Goal: Task Accomplishment & Management: Complete application form

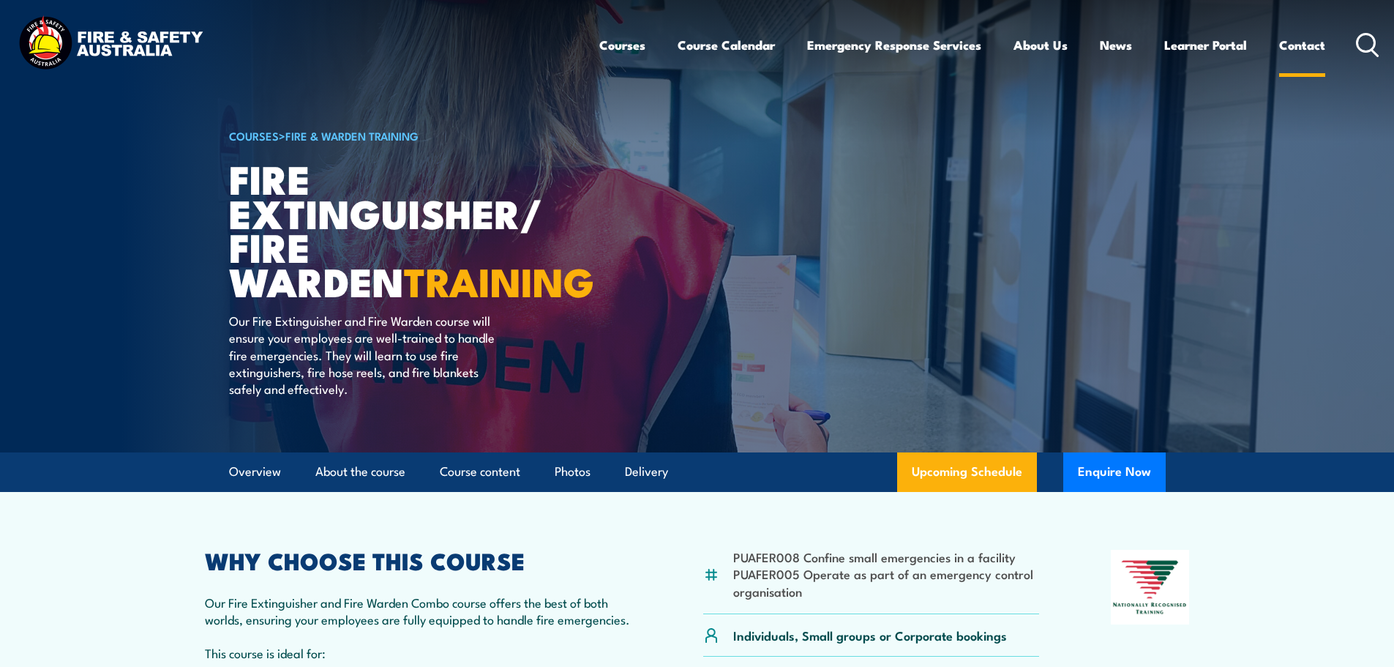
click at [1299, 38] on link "Contact" at bounding box center [1302, 45] width 46 height 39
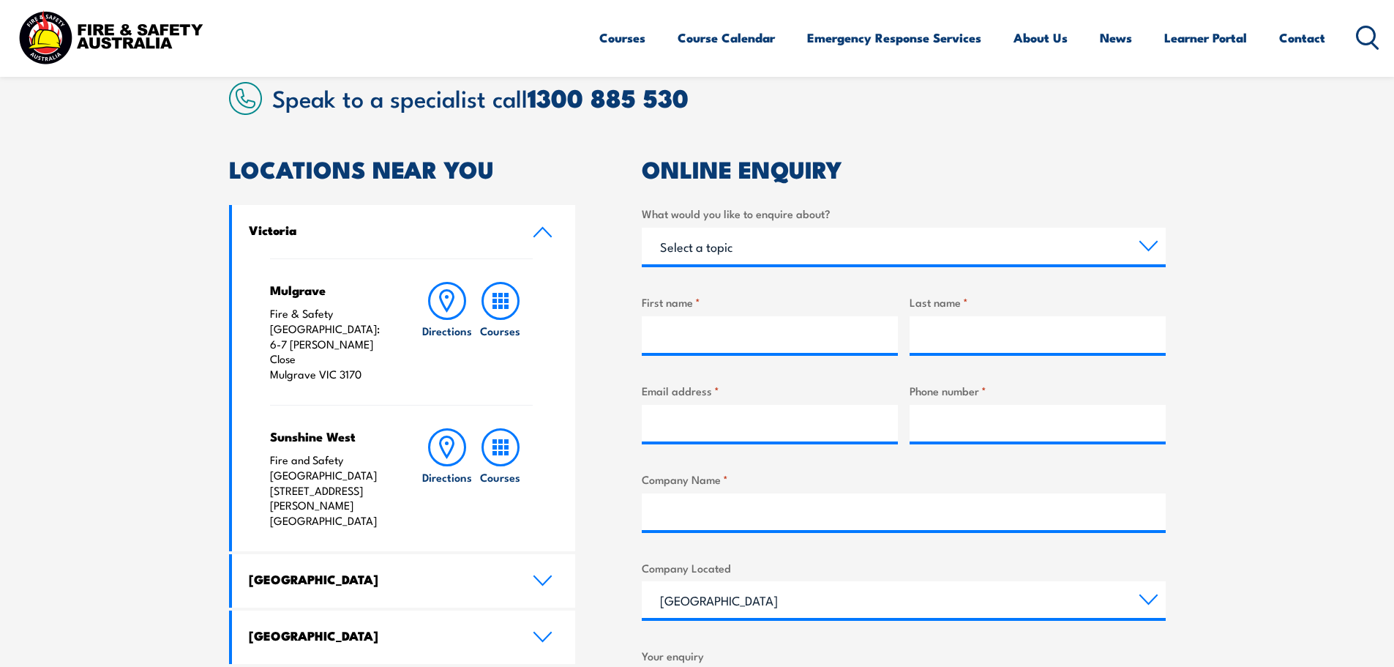
scroll to position [439, 0]
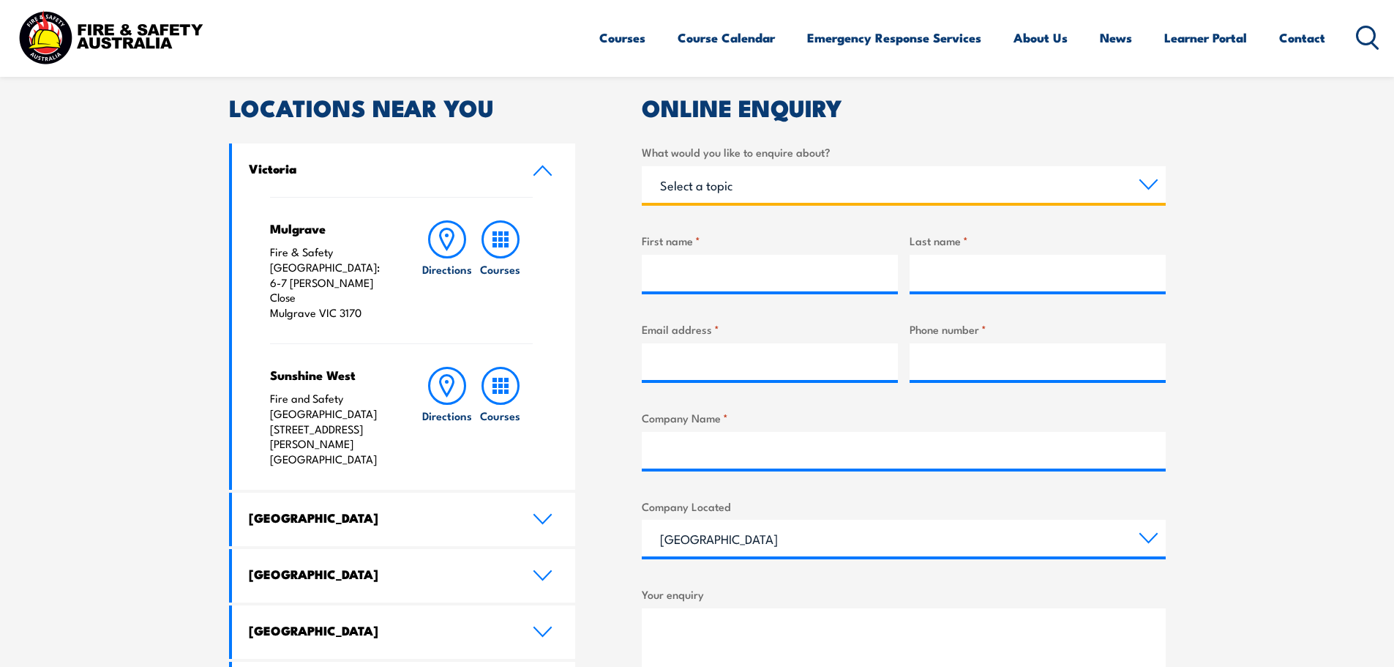
click at [774, 185] on select "Select a topic Training Emergency Response Services General Enquiry" at bounding box center [904, 184] width 524 height 37
select select "Training"
click at [642, 166] on select "Select a topic Training Emergency Response Services General Enquiry" at bounding box center [904, 184] width 524 height 37
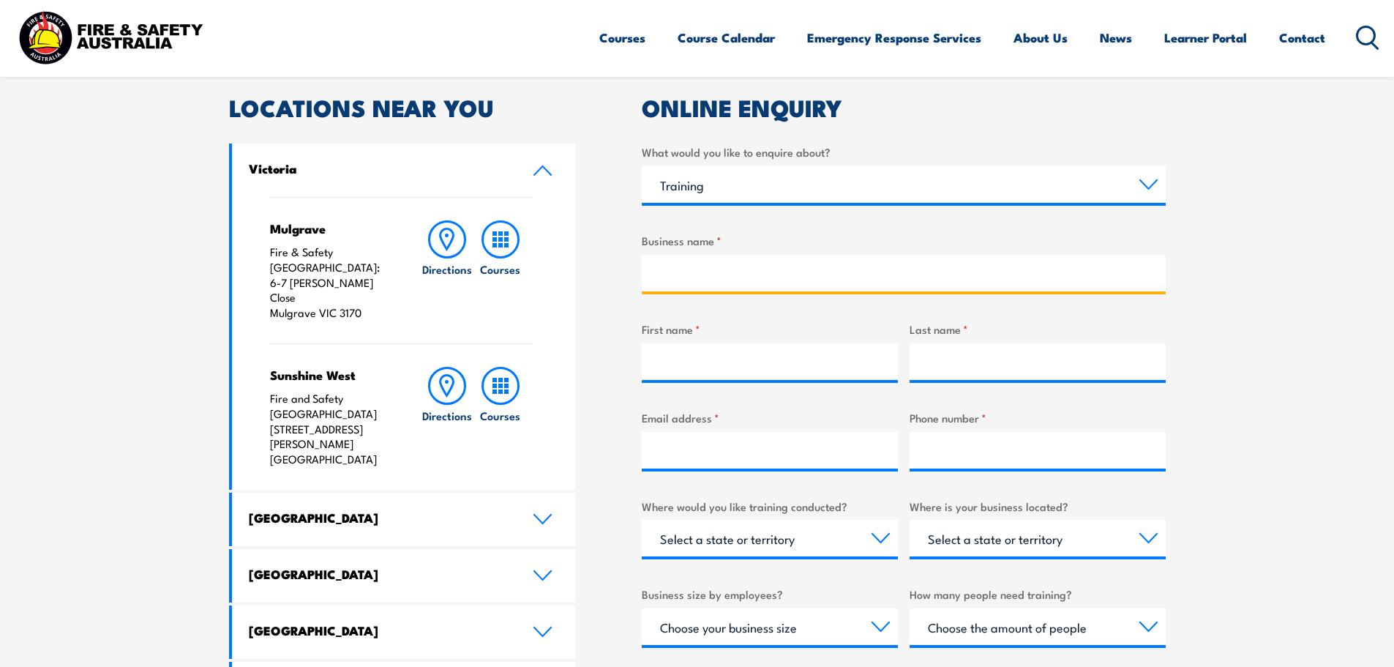
click at [697, 285] on input "Business name *" at bounding box center [904, 273] width 524 height 37
click at [724, 274] on input "Hemingways Brewery" at bounding box center [904, 273] width 524 height 37
type input "Hemingway's Brewery"
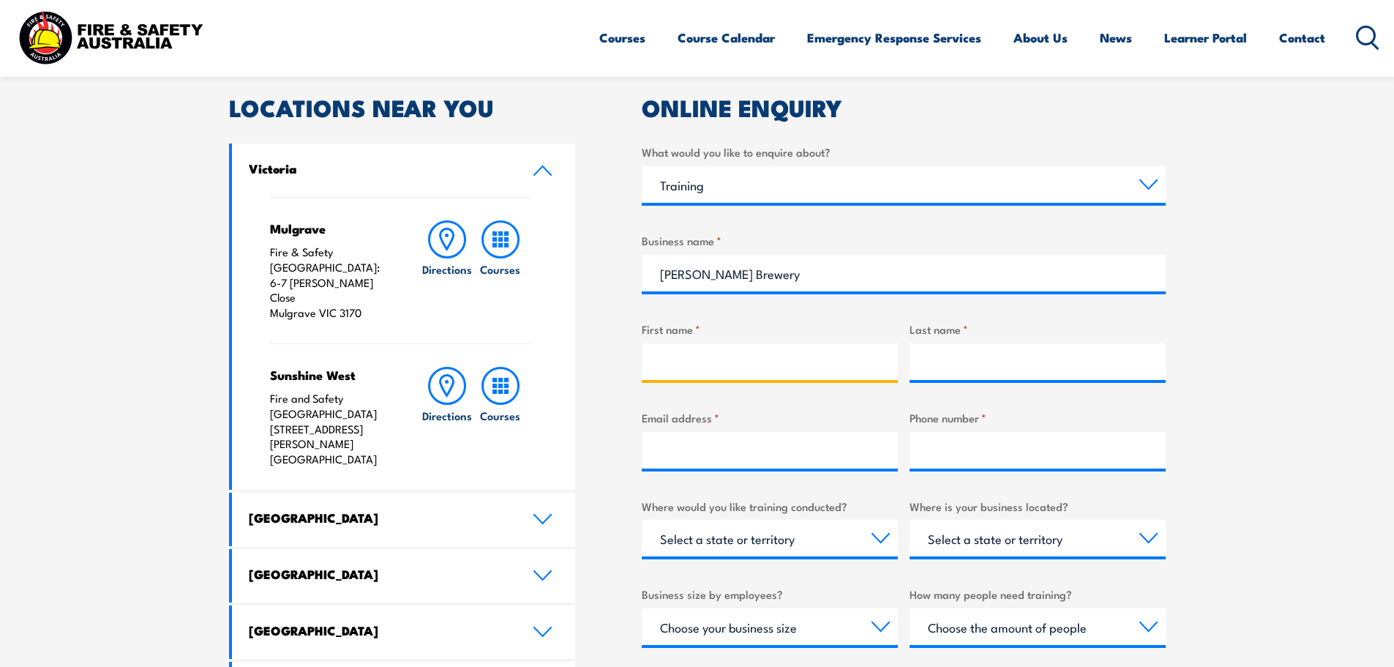
click at [683, 373] on input "First name *" at bounding box center [770, 361] width 256 height 37
type input "Charlotte"
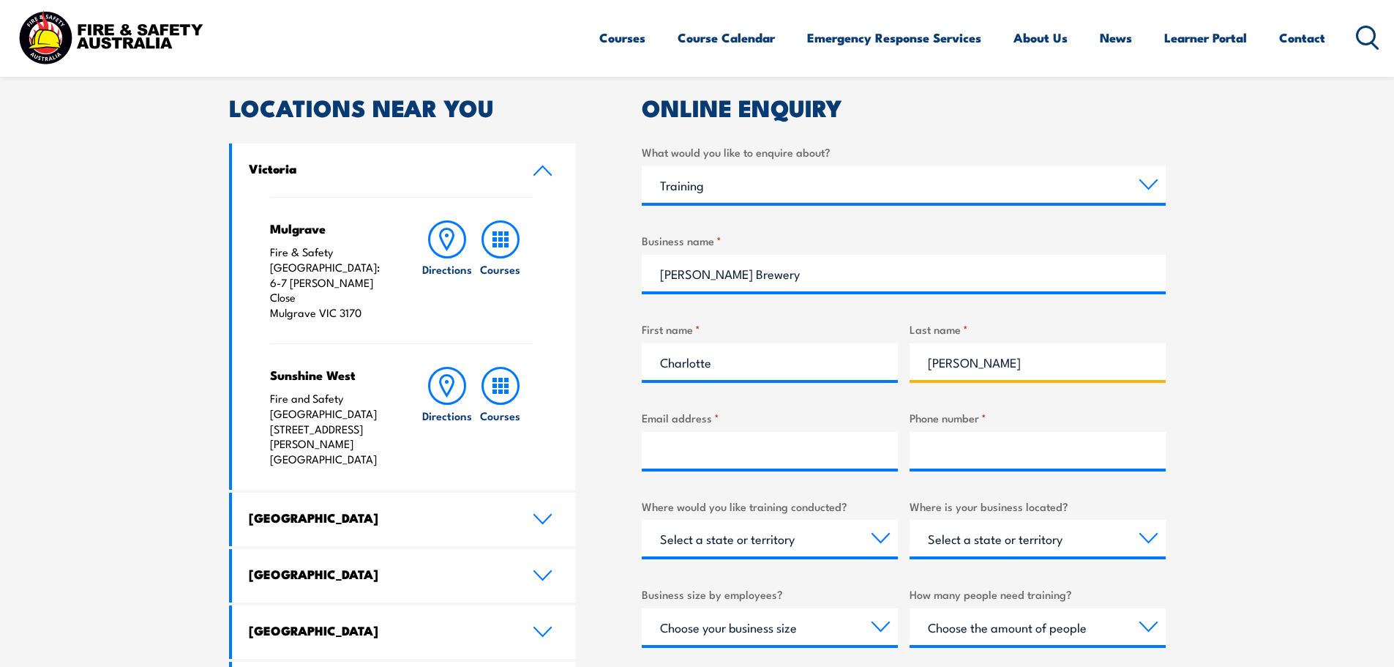
type input "James"
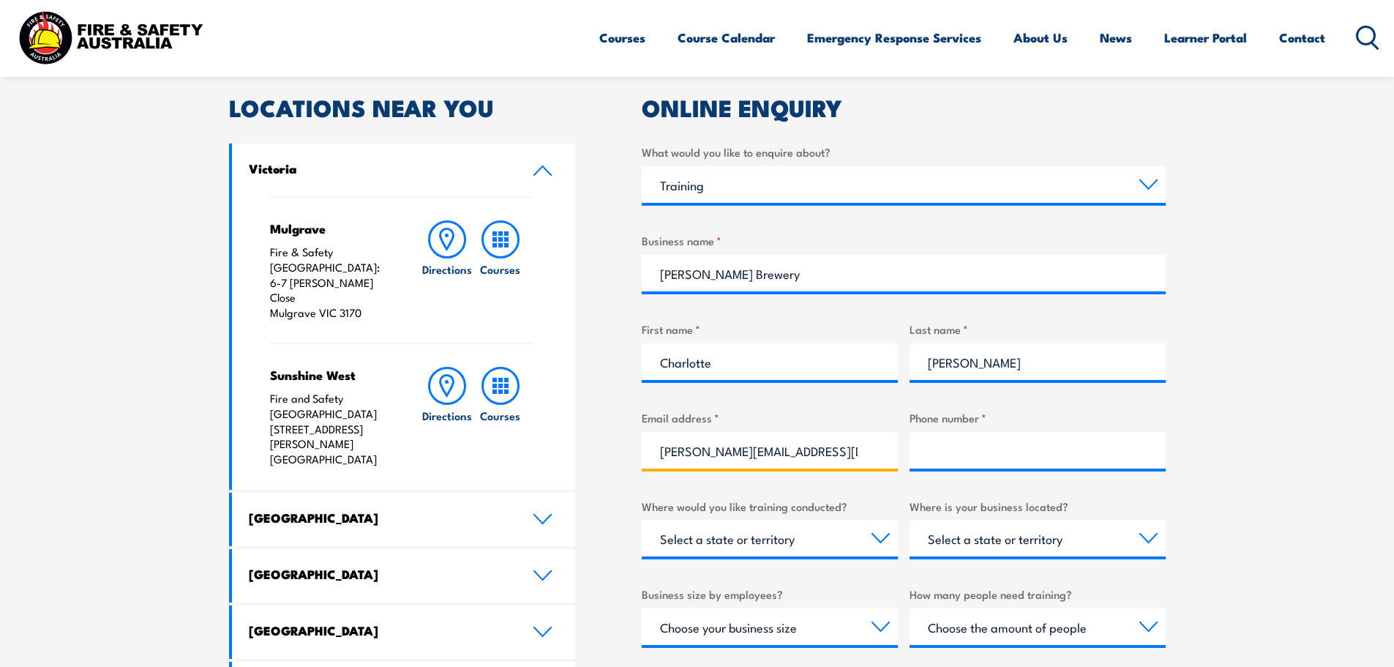
type input "charlotte@hemingwaysbrewery.com"
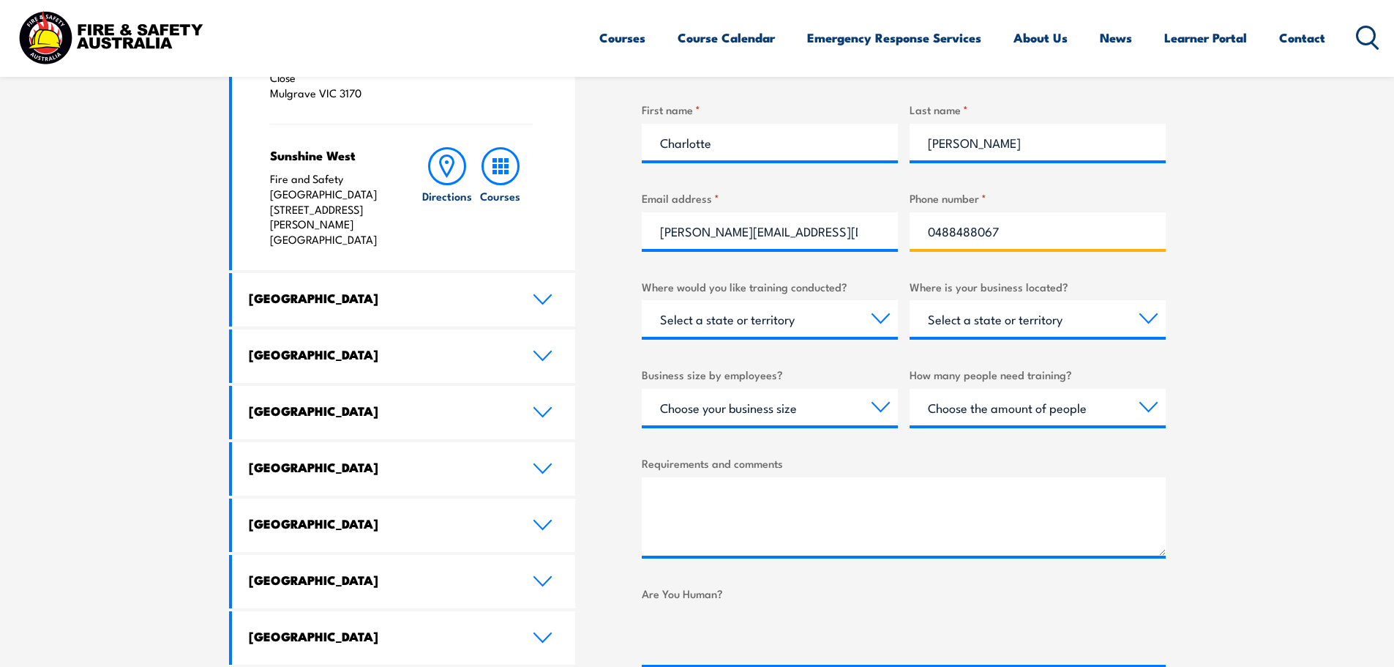
scroll to position [805, 0]
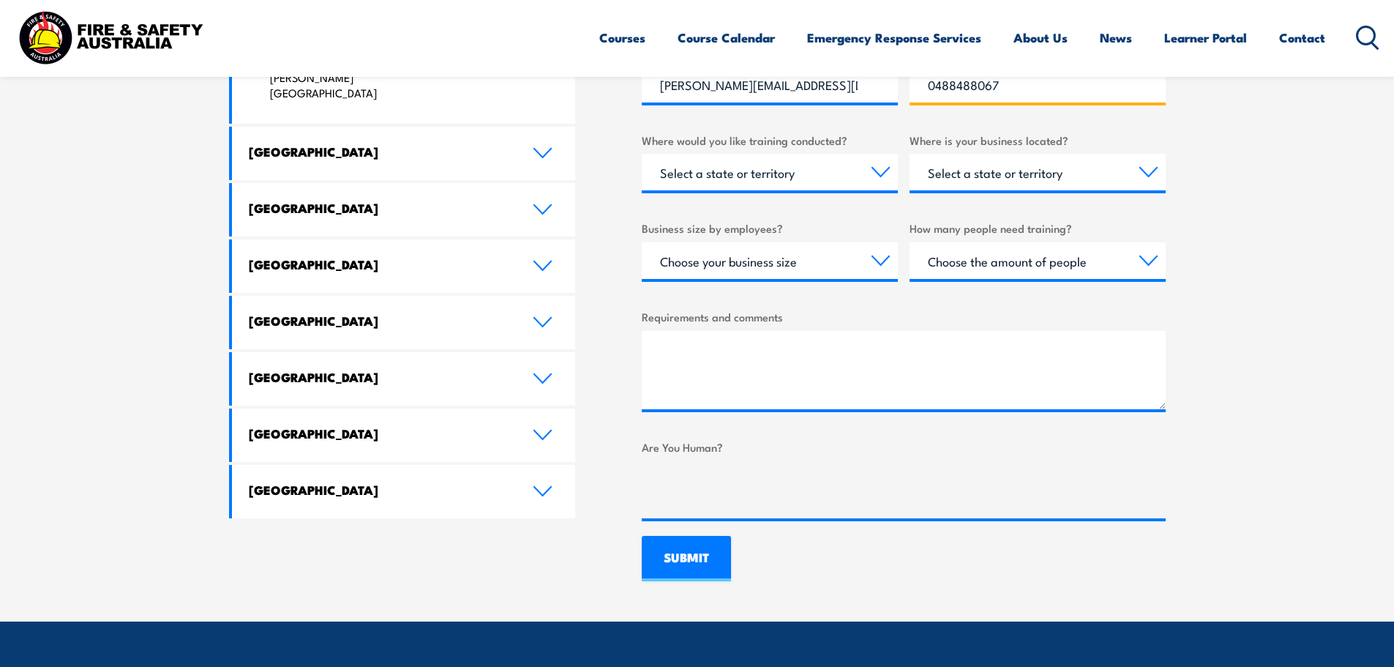
type input "0488488067"
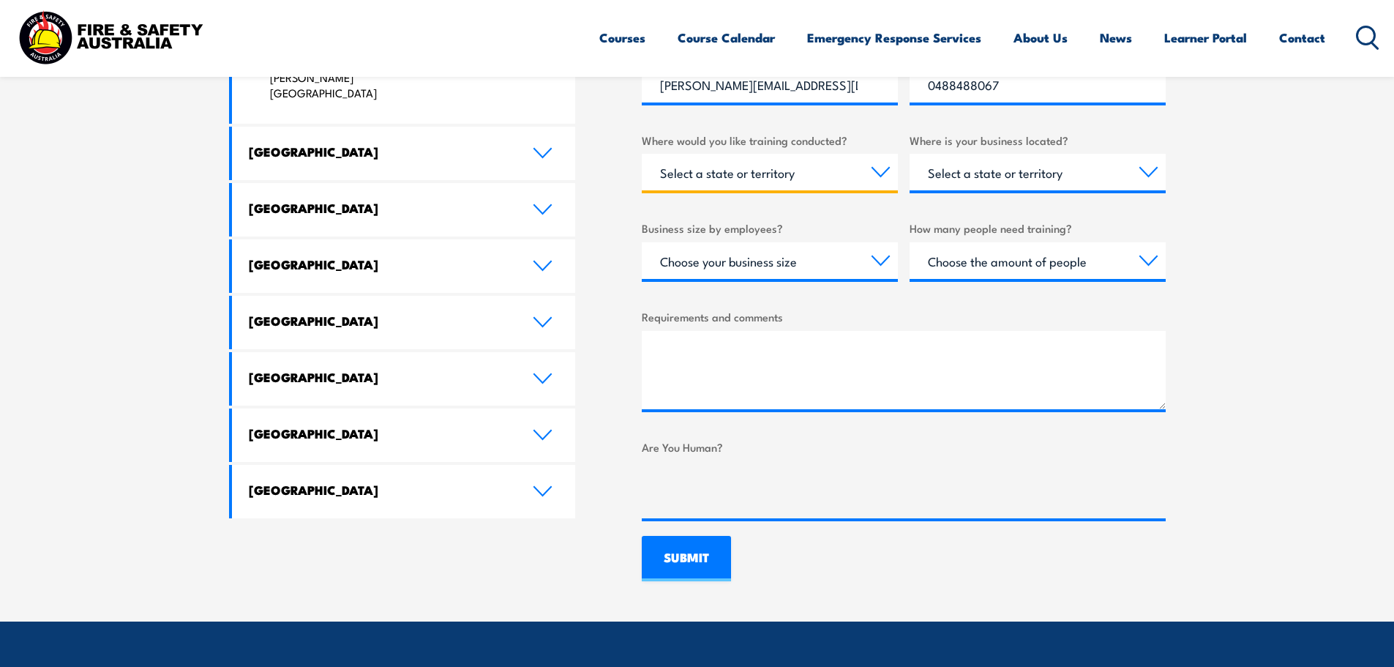
click at [768, 182] on select "Select a state or territory Nationally - multiple locations QLD NSW VIC SA ACT …" at bounding box center [770, 172] width 256 height 37
select select "QLD"
click at [642, 154] on select "Select a state or territory Nationally - multiple locations QLD NSW VIC SA ACT …" at bounding box center [770, 172] width 256 height 37
click at [1051, 152] on div "Where is your business located? Select a state or territory QLD NSW VIC SA ACT …" at bounding box center [1037, 161] width 256 height 59
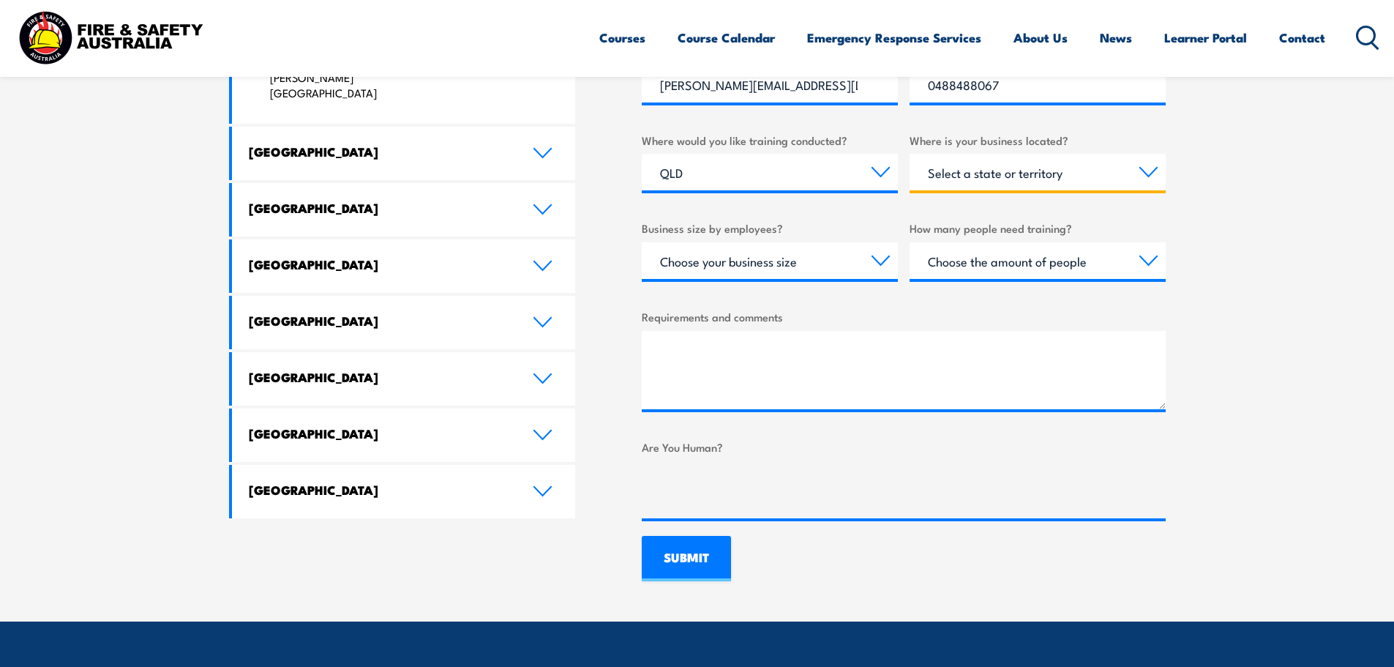
drag, startPoint x: 1040, startPoint y: 169, endPoint x: 1038, endPoint y: 178, distance: 8.9
click at [1040, 170] on select "Select a state or territory QLD NSW VIC SA ACT WA TAS NT" at bounding box center [1037, 172] width 256 height 37
select select "QLD"
click at [909, 154] on select "Select a state or territory QLD NSW VIC SA ACT WA TAS NT" at bounding box center [1037, 172] width 256 height 37
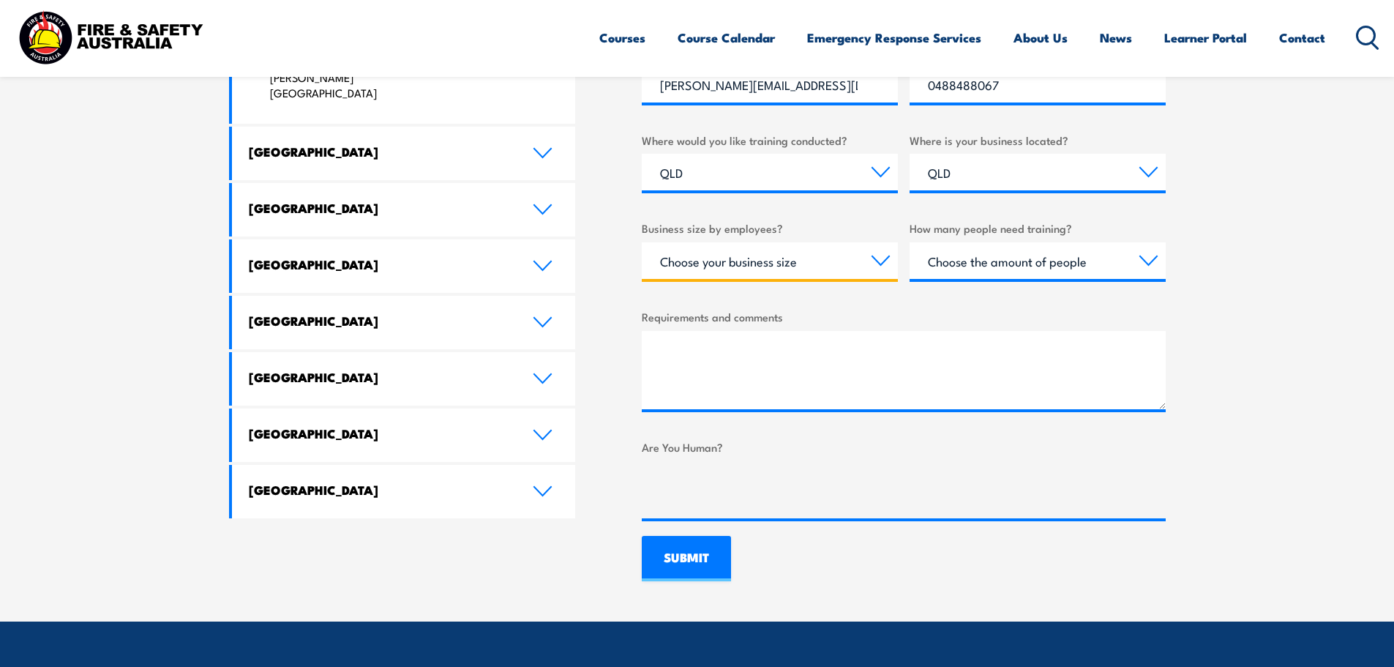
drag, startPoint x: 762, startPoint y: 260, endPoint x: 760, endPoint y: 277, distance: 16.2
click at [762, 260] on select "Choose your business size 1 to 19 20 to 199 200+" at bounding box center [770, 260] width 256 height 37
click at [642, 242] on select "Choose your business size 1 to 19 20 to 199 200+" at bounding box center [770, 260] width 256 height 37
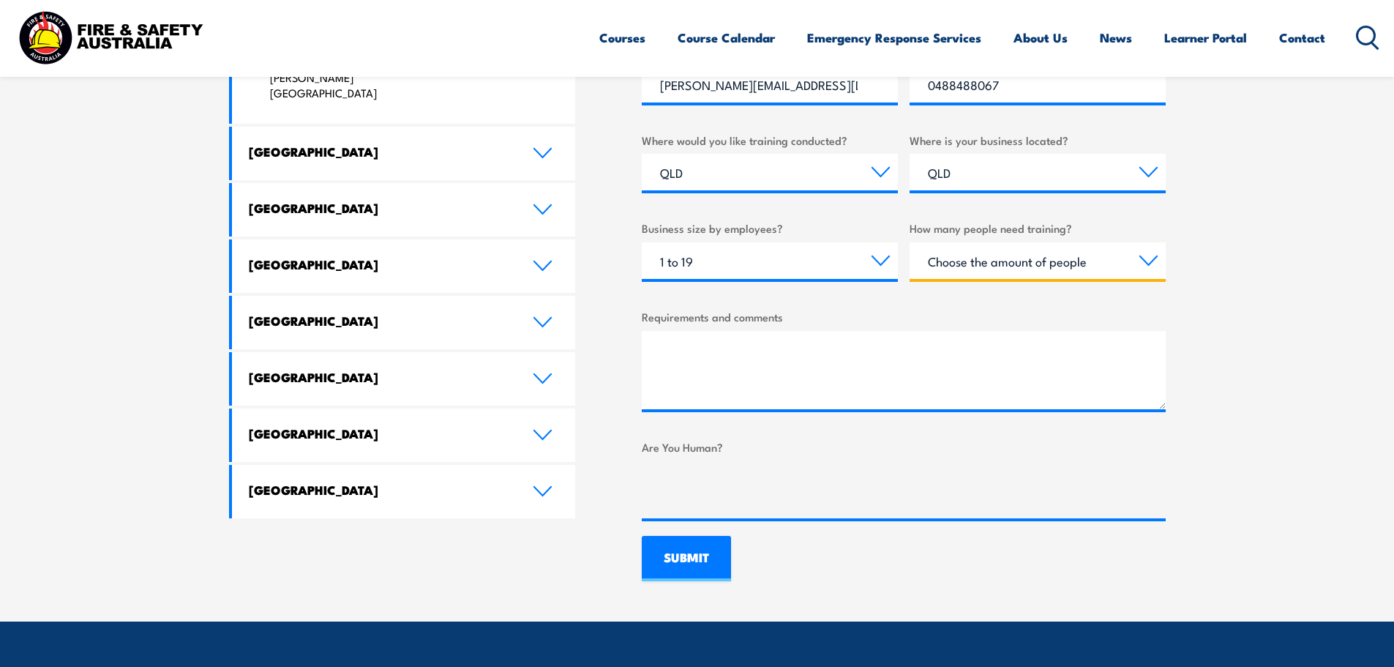
click at [1039, 255] on select "Choose the amount of people 1 to 4 5 to 19 20+" at bounding box center [1037, 260] width 256 height 37
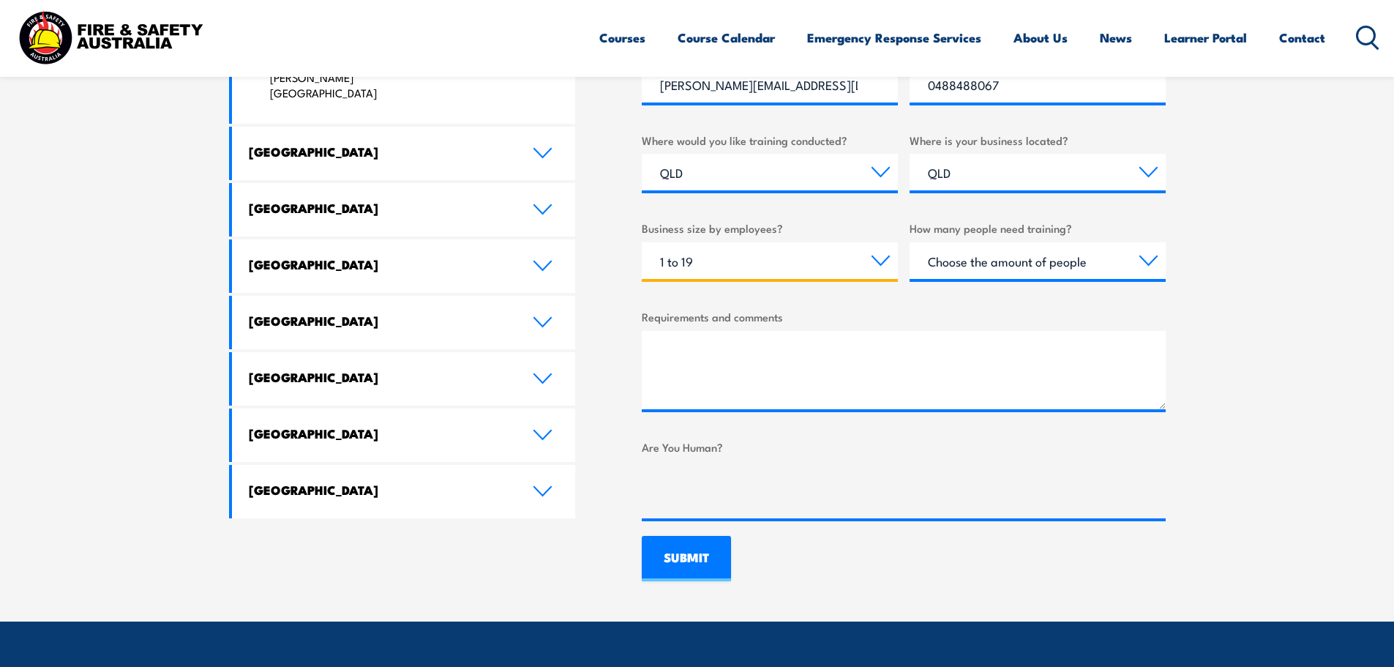
click at [696, 256] on select "Choose your business size 1 to 19 20 to 199 200+" at bounding box center [770, 260] width 256 height 37
select select "20 to 199"
click at [642, 242] on select "Choose your business size 1 to 19 20 to 199 200+" at bounding box center [770, 260] width 256 height 37
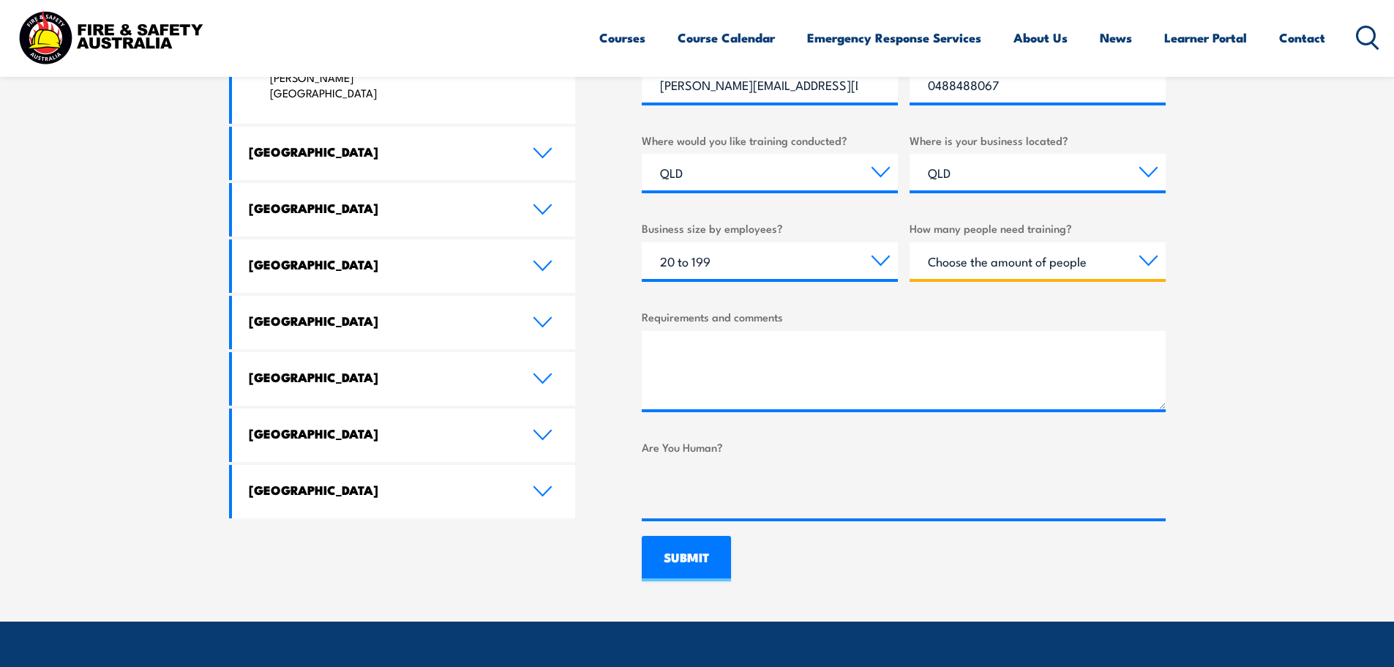
drag, startPoint x: 1008, startPoint y: 269, endPoint x: 1003, endPoint y: 278, distance: 10.8
click at [1008, 269] on select "Choose the amount of people 1 to 4 5 to 19 20+" at bounding box center [1037, 260] width 256 height 37
select select "5 to 19"
click at [909, 242] on select "Choose the amount of people 1 to 4 5 to 19 20+" at bounding box center [1037, 260] width 256 height 37
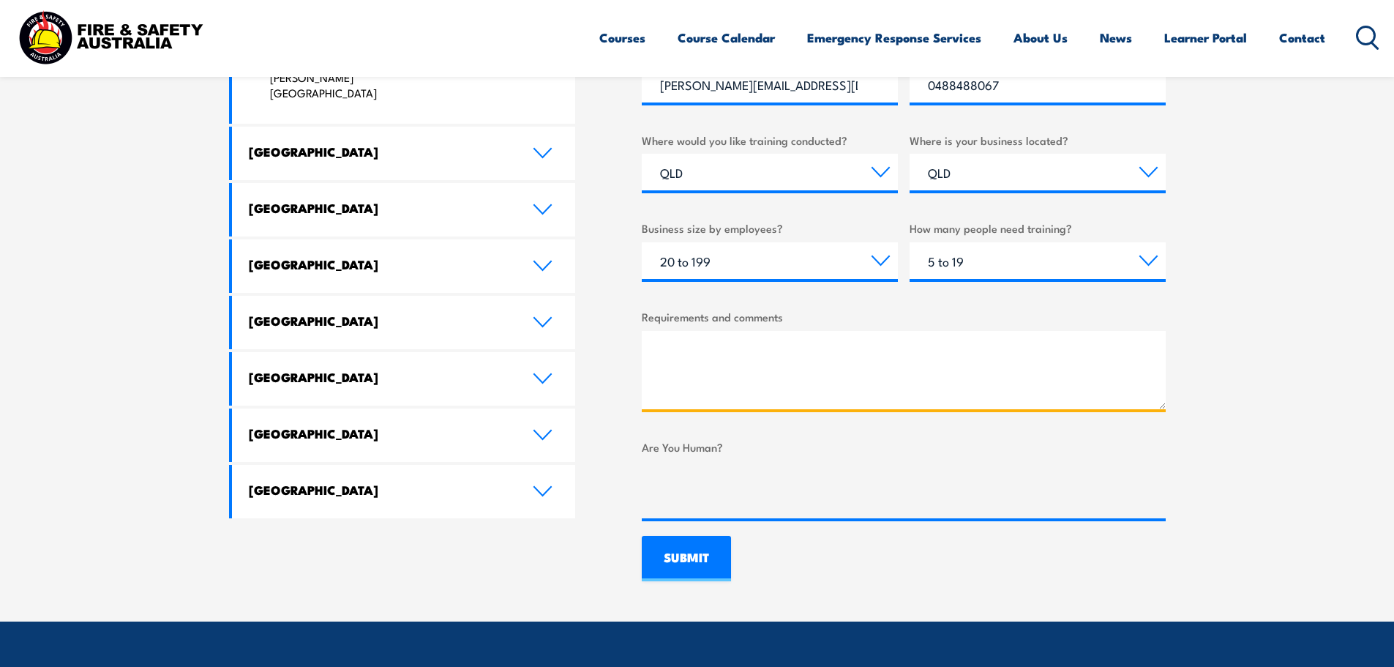
click at [741, 350] on textarea "Requirements and comments" at bounding box center [904, 370] width 524 height 78
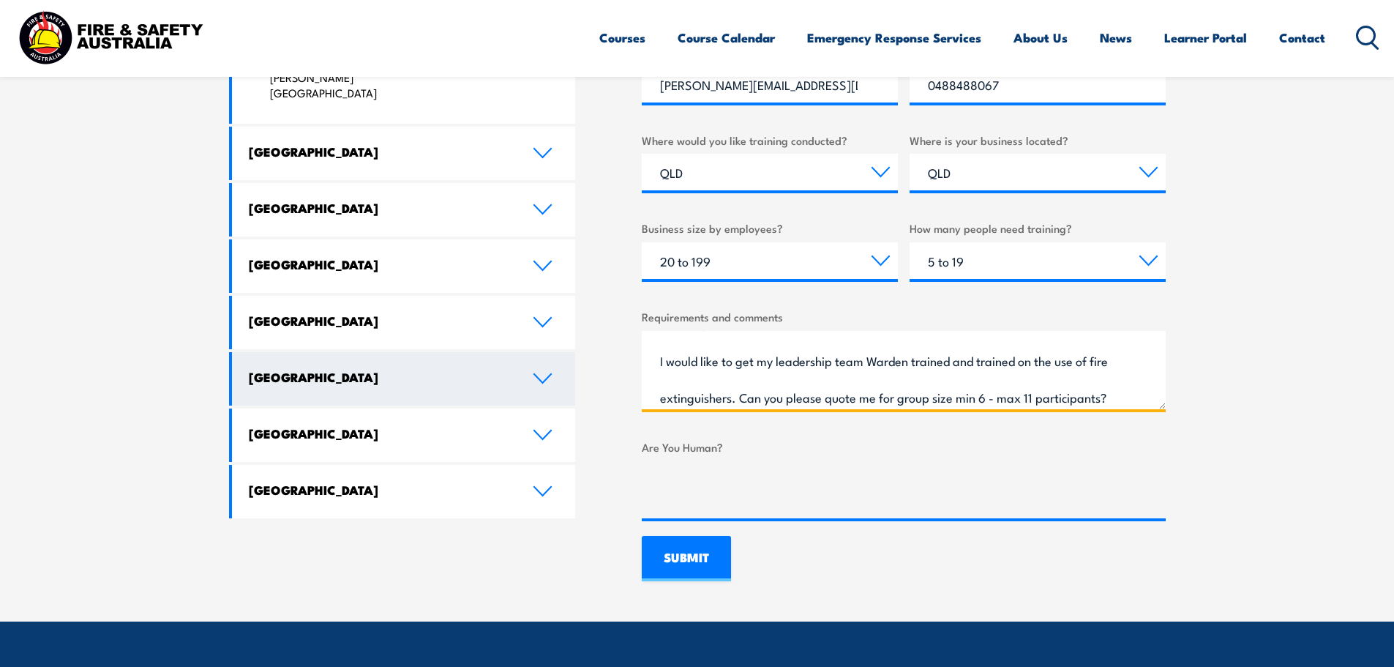
scroll to position [0, 0]
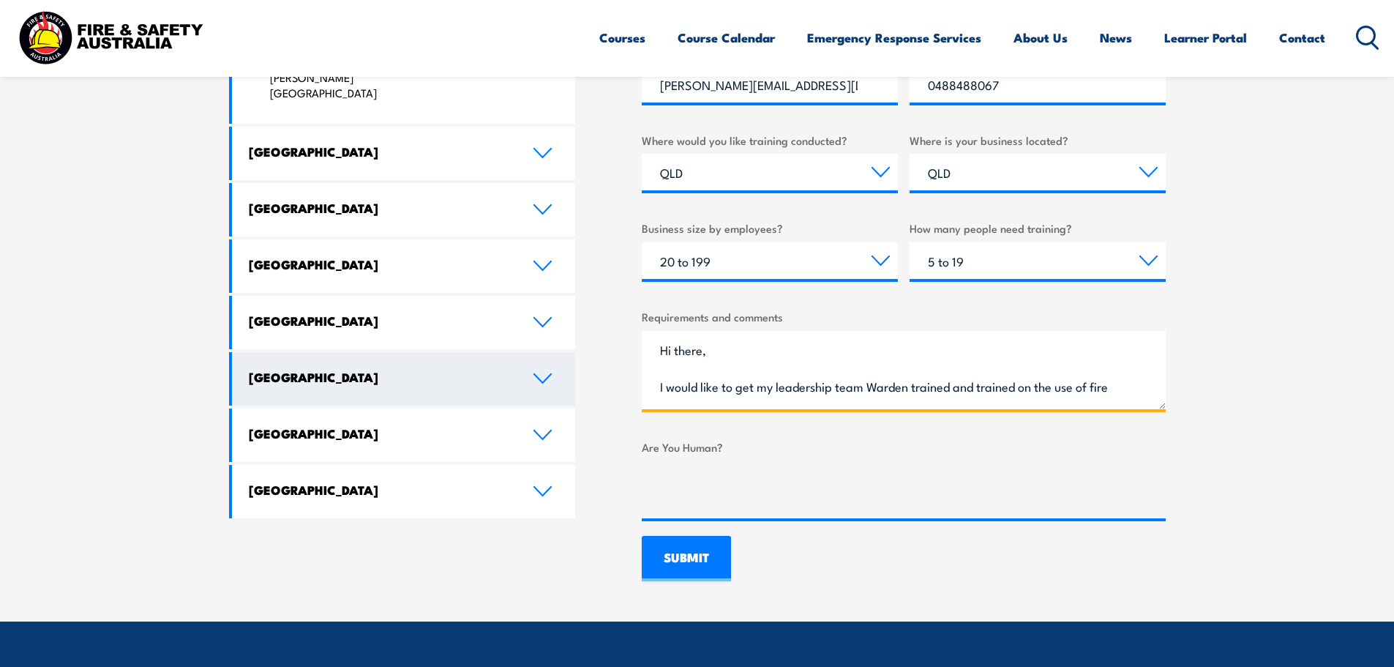
drag, startPoint x: 1101, startPoint y: 397, endPoint x: 563, endPoint y: 328, distance: 542.9
click at [563, 328] on div "LOCATIONS NEAR YOU Victoria Mulgrave Fire & Safety Australia: 6-7 Hartnett Clos…" at bounding box center [697, 156] width 937 height 850
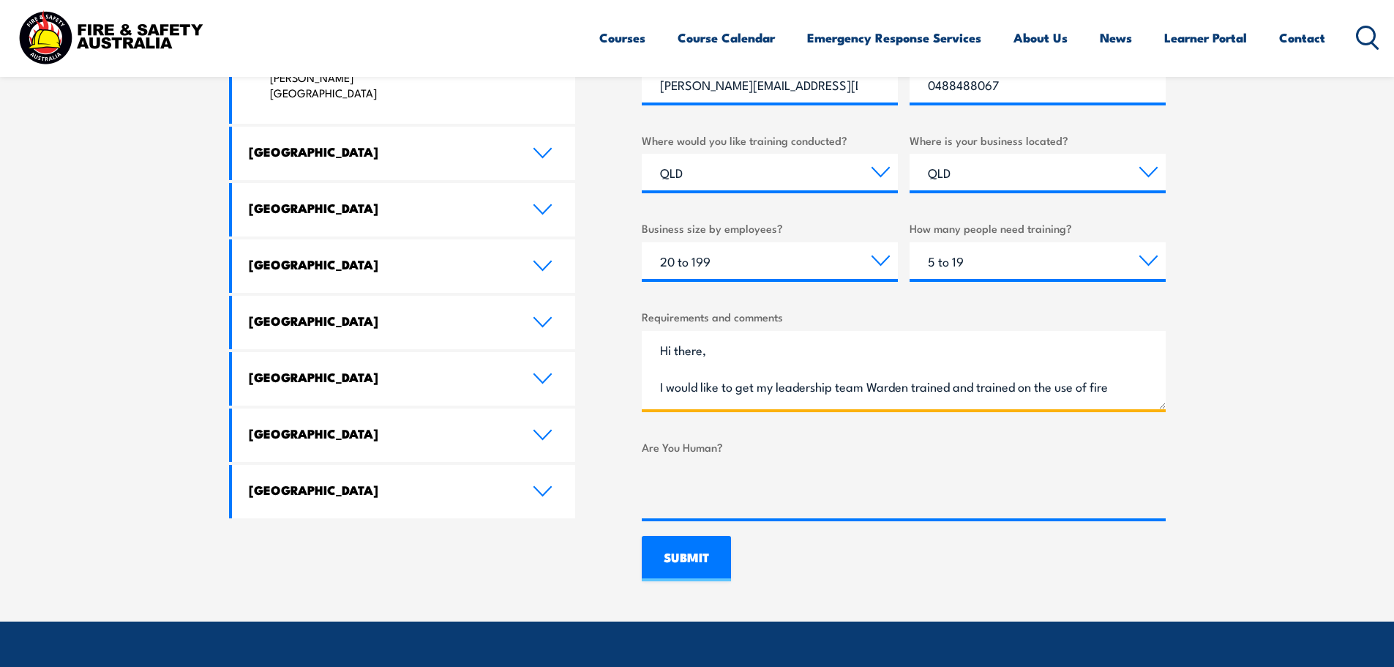
type textarea "Hi there, I would like to get my leadership team Warden trained and trained on …"
drag, startPoint x: 703, startPoint y: 552, endPoint x: 1110, endPoint y: 517, distance: 408.4
click at [754, 550] on form "What would you like to enquire about? Select a topic Training Emergency Respons…" at bounding box center [904, 179] width 524 height 803
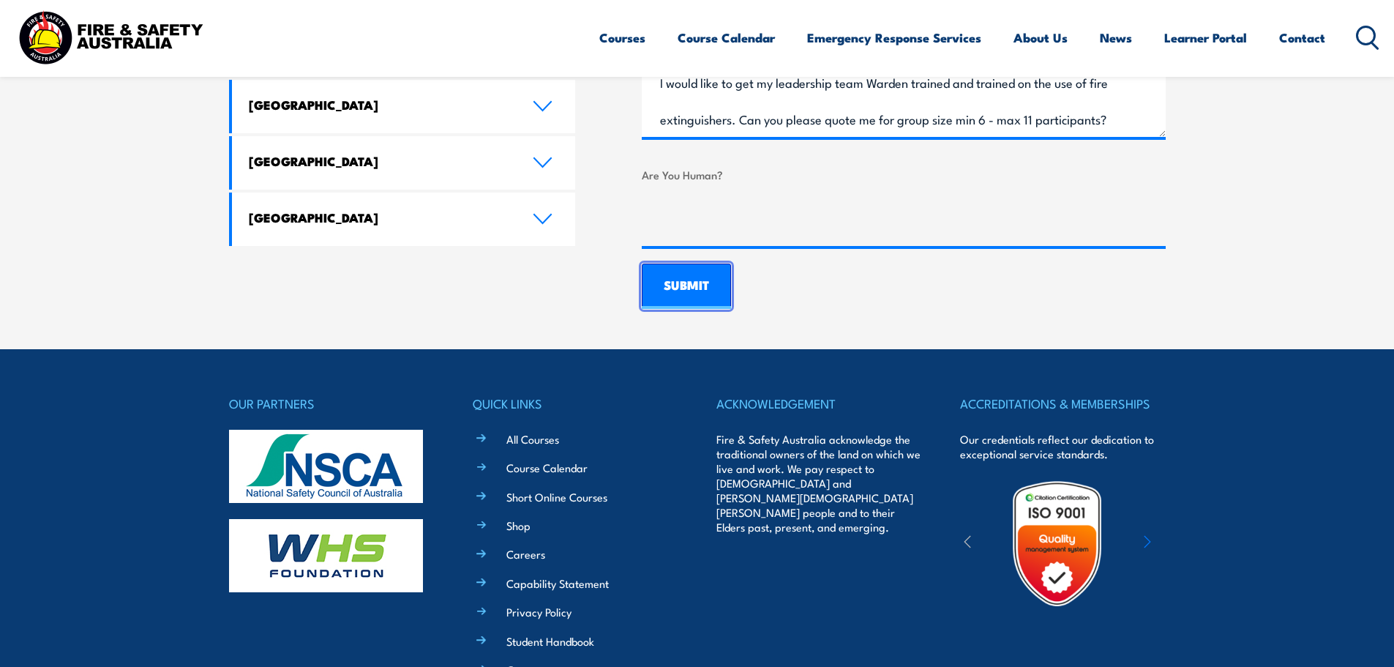
scroll to position [1098, 0]
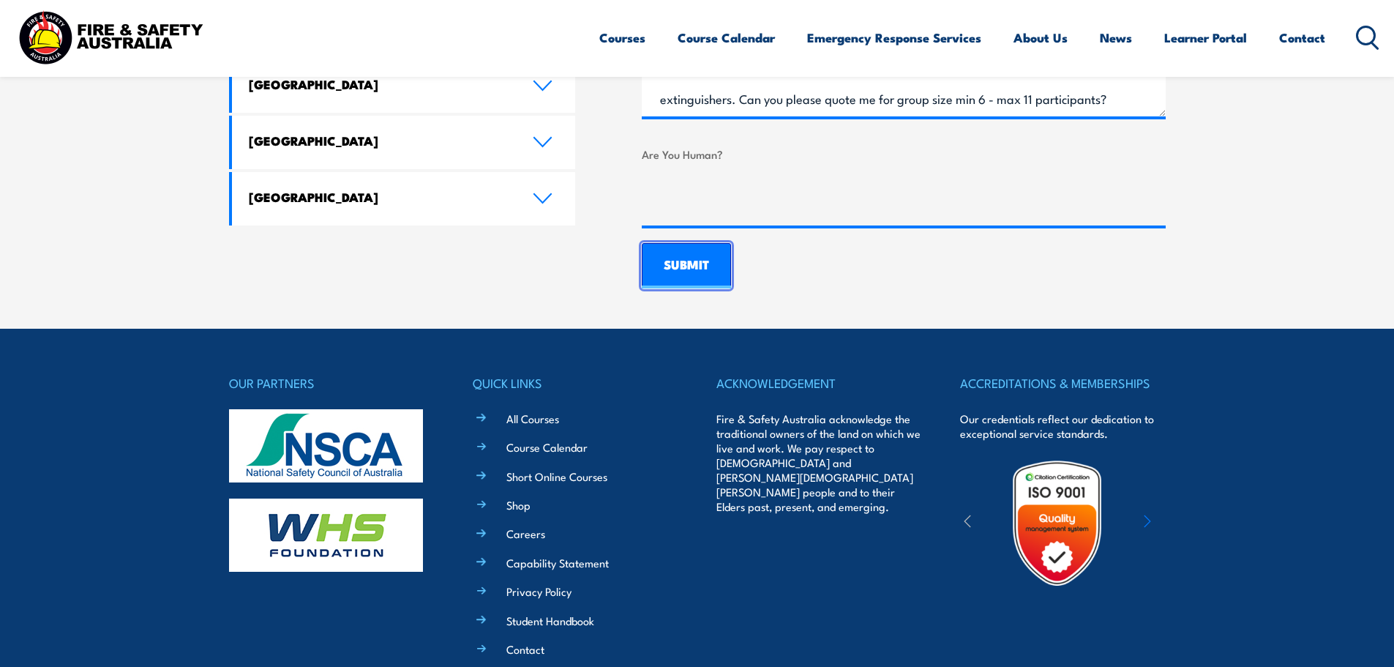
drag, startPoint x: 668, startPoint y: 260, endPoint x: 977, endPoint y: 339, distance: 318.5
click at [669, 260] on input "SUBMIT" at bounding box center [686, 265] width 89 height 45
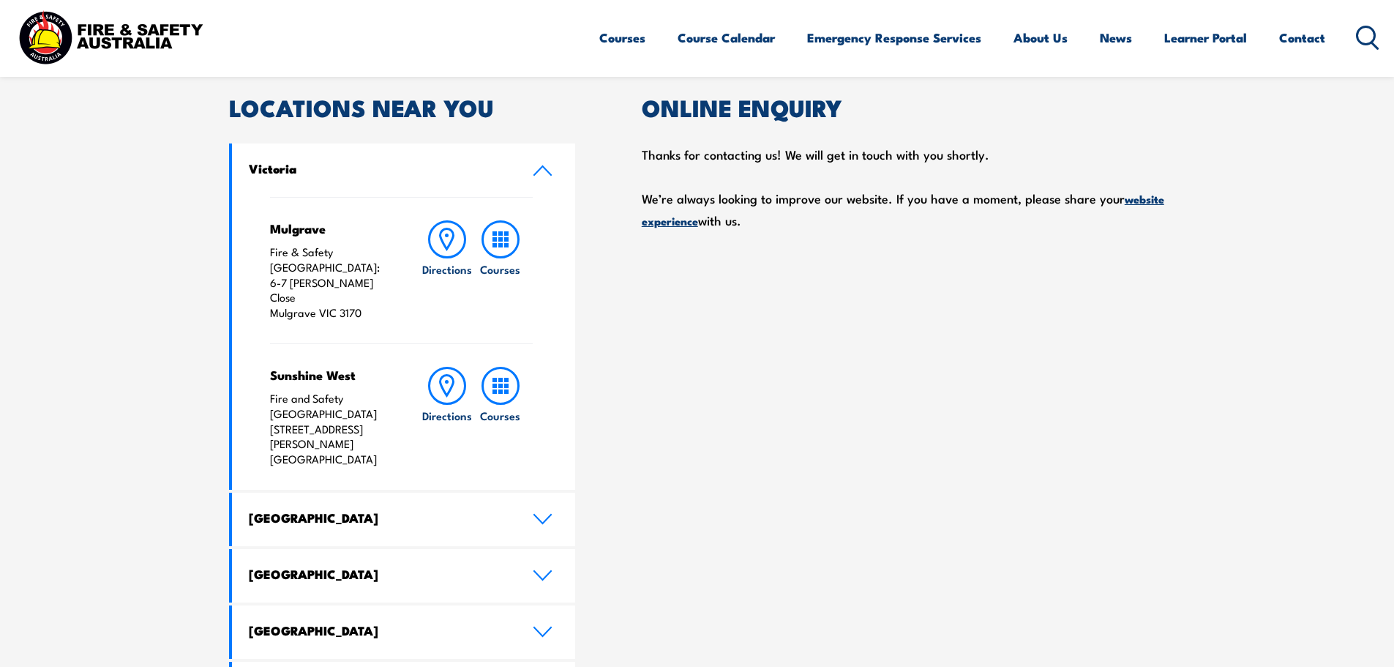
scroll to position [0, 0]
